Goal: Task Accomplishment & Management: Complete application form

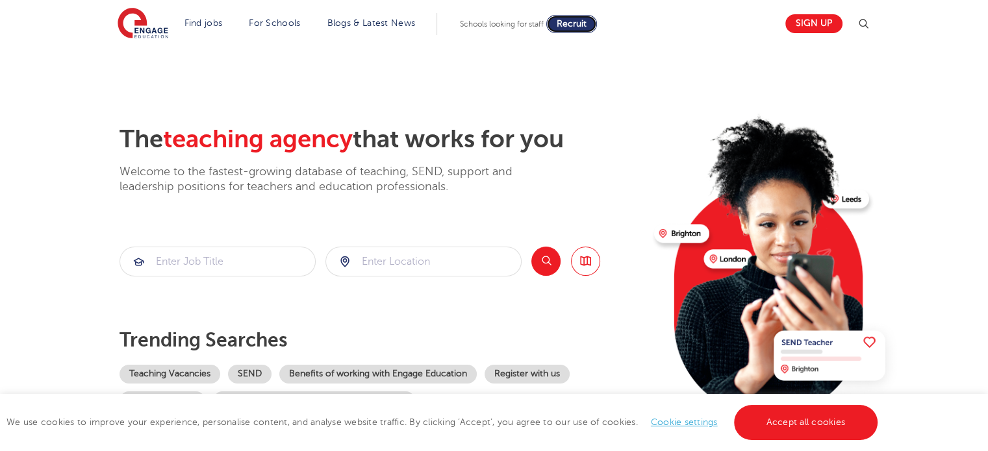
click at [584, 28] on span "Recruit" at bounding box center [572, 24] width 30 height 10
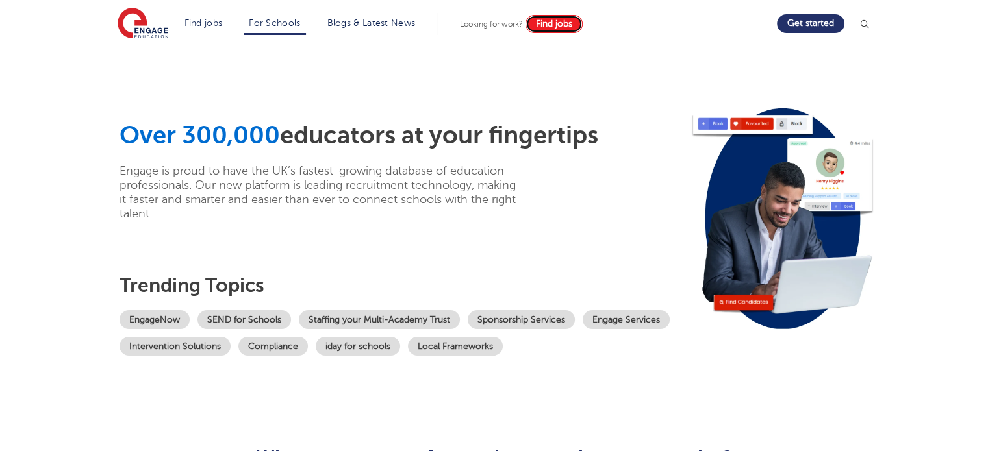
click at [569, 25] on span "Find jobs" at bounding box center [554, 24] width 36 height 10
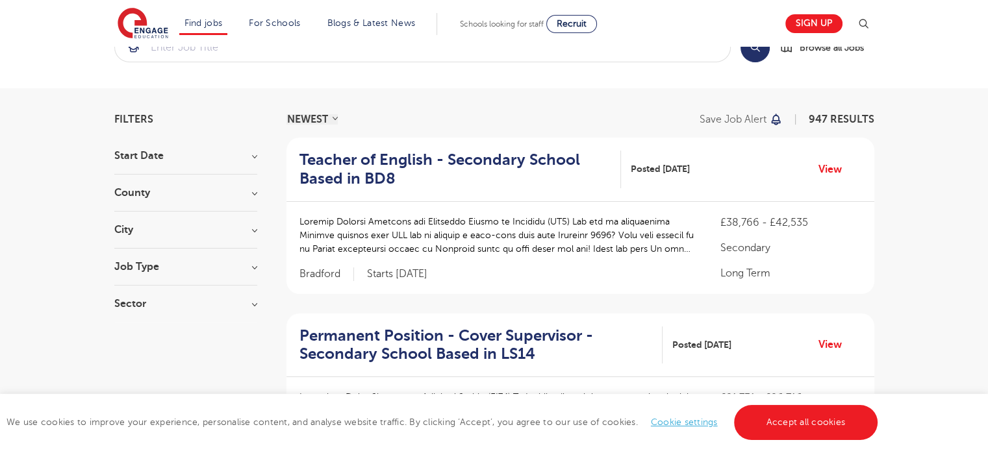
scroll to position [43, 0]
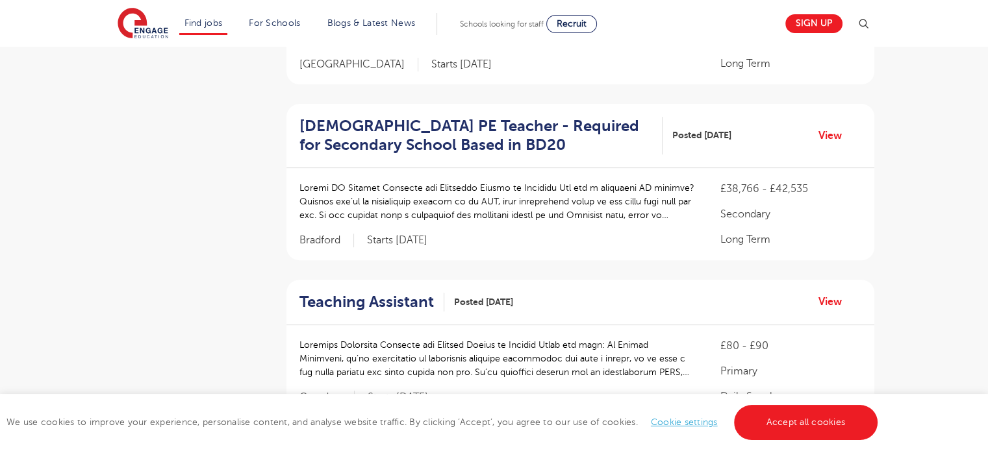
drag, startPoint x: 995, startPoint y: 71, endPoint x: 997, endPoint y: 149, distance: 77.3
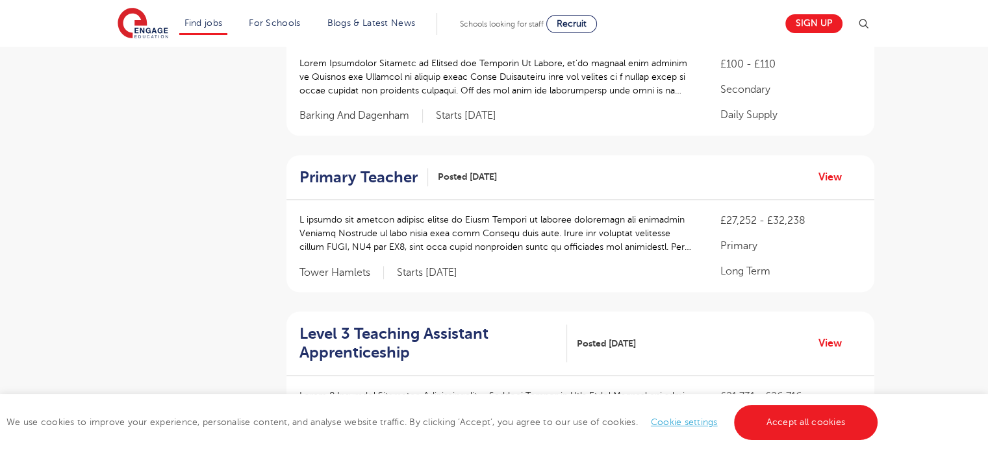
scroll to position [1195, 0]
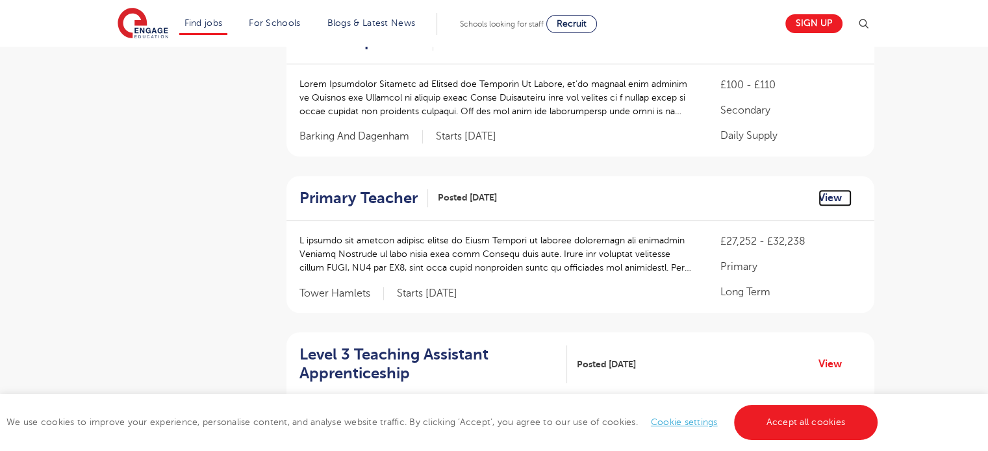
click at [832, 199] on link "View" at bounding box center [834, 198] width 33 height 17
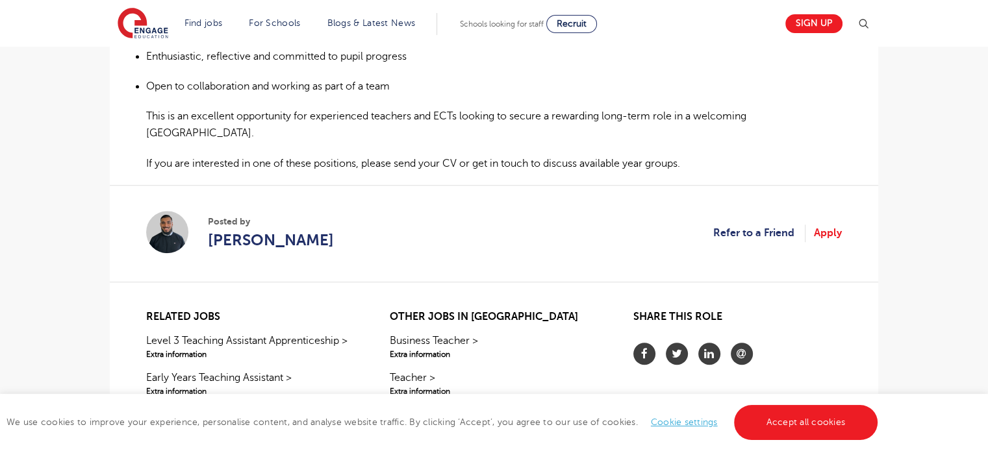
scroll to position [879, 0]
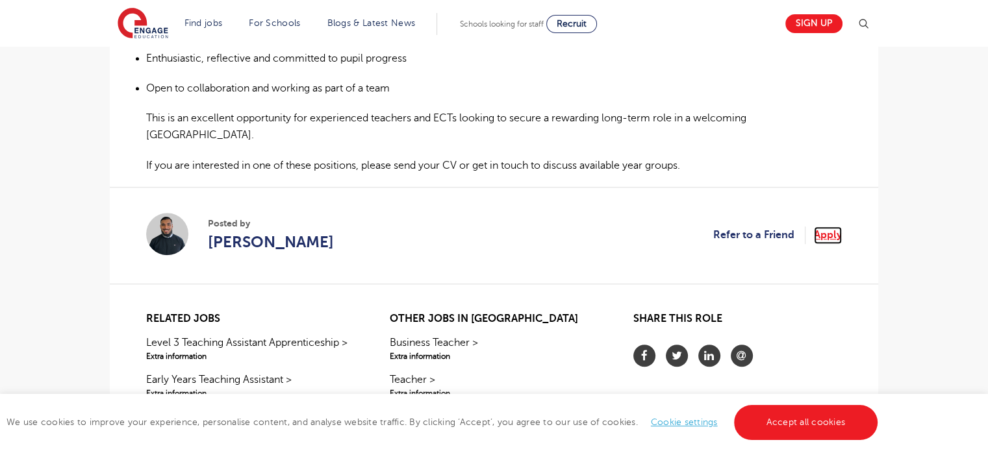
click at [827, 227] on link "Apply" at bounding box center [828, 235] width 28 height 17
